Goal: Contribute content

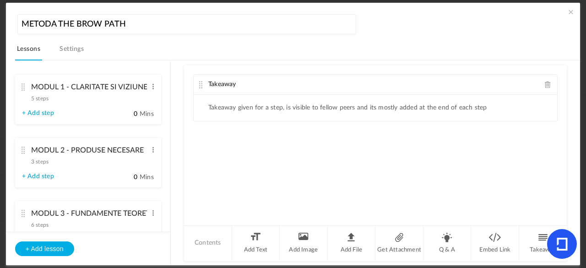
scroll to position [212, 0]
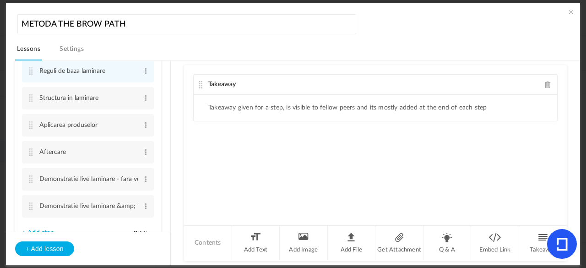
click at [571, 13] on span at bounding box center [570, 11] width 9 height 9
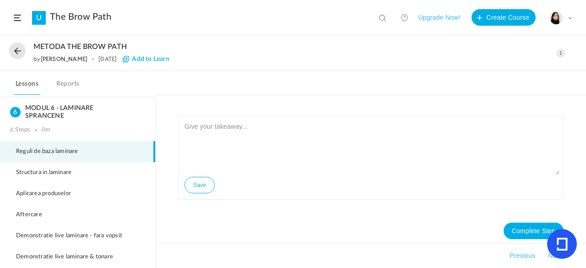
click at [563, 49] on span at bounding box center [560, 53] width 9 height 9
click at [525, 70] on link "Edit" at bounding box center [522, 73] width 86 height 17
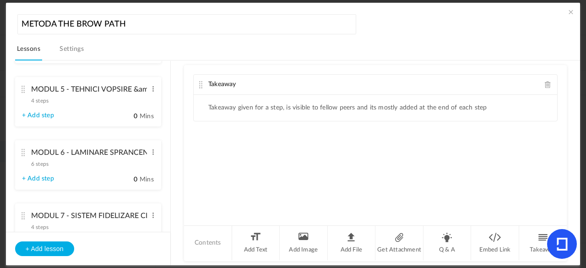
scroll to position [396, 0]
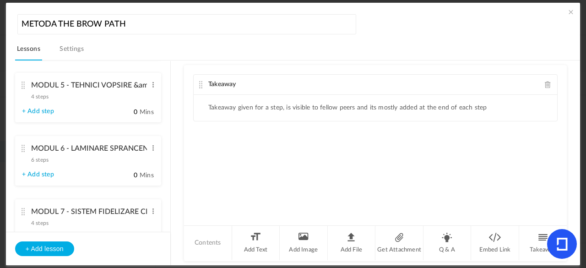
click at [24, 148] on cite at bounding box center [23, 148] width 6 height 7
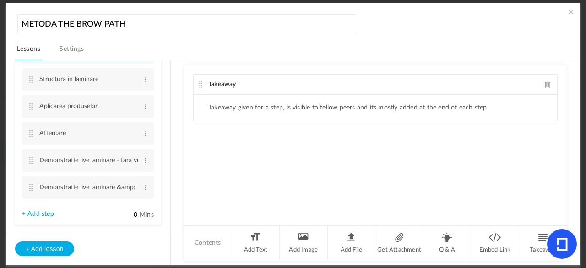
scroll to position [389, 0]
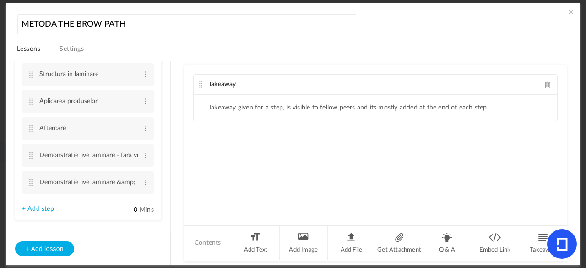
click at [42, 208] on link "+ Add step" at bounding box center [38, 209] width 32 height 8
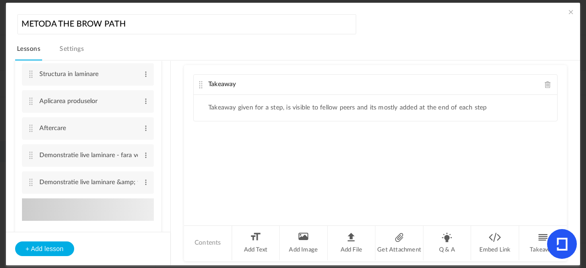
type input "Step 7"
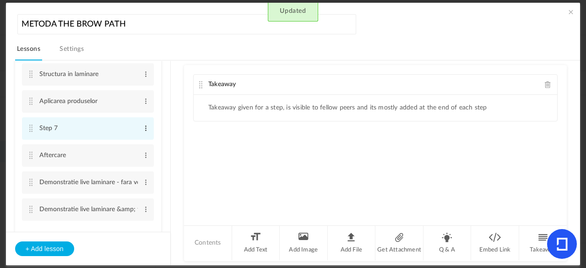
click at [144, 129] on span at bounding box center [145, 128] width 7 height 9
click at [129, 143] on link "Edit" at bounding box center [131, 143] width 36 height 11
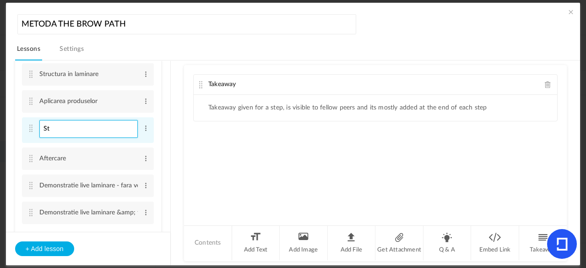
type input "S"
type input "Vopsirea dupa laminare"
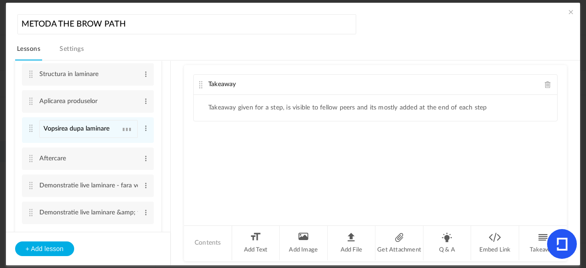
click at [203, 155] on div "Takeaway Takeaway given for a step, is visible to fellow peers and its mostly a…" at bounding box center [375, 144] width 383 height 159
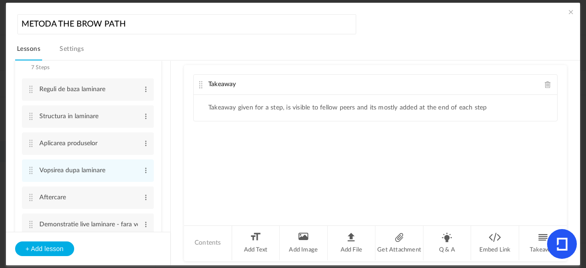
scroll to position [331, 0]
